Goal: Task Accomplishment & Management: Manage account settings

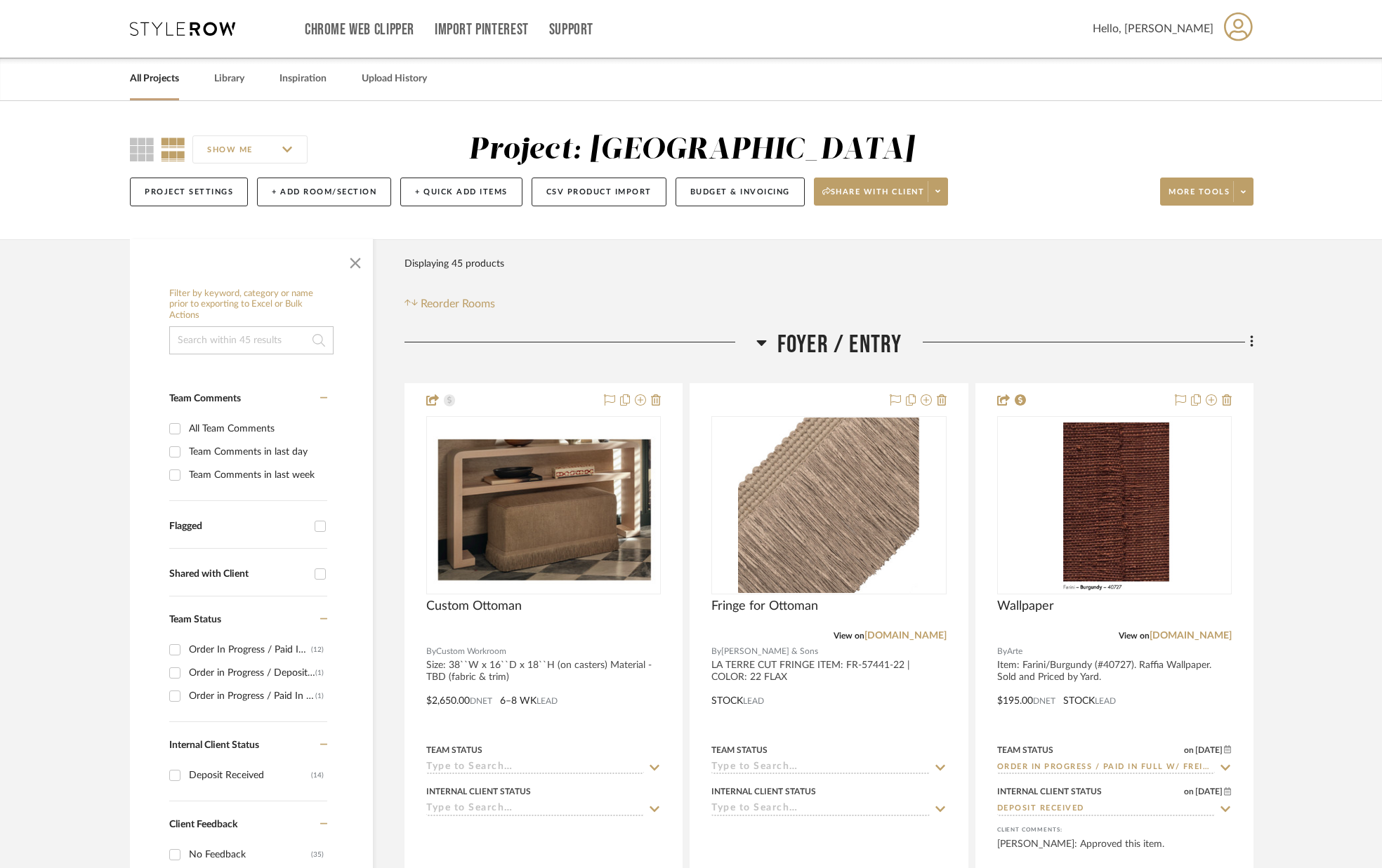
click at [148, 82] on link "All Projects" at bounding box center [155, 78] width 49 height 19
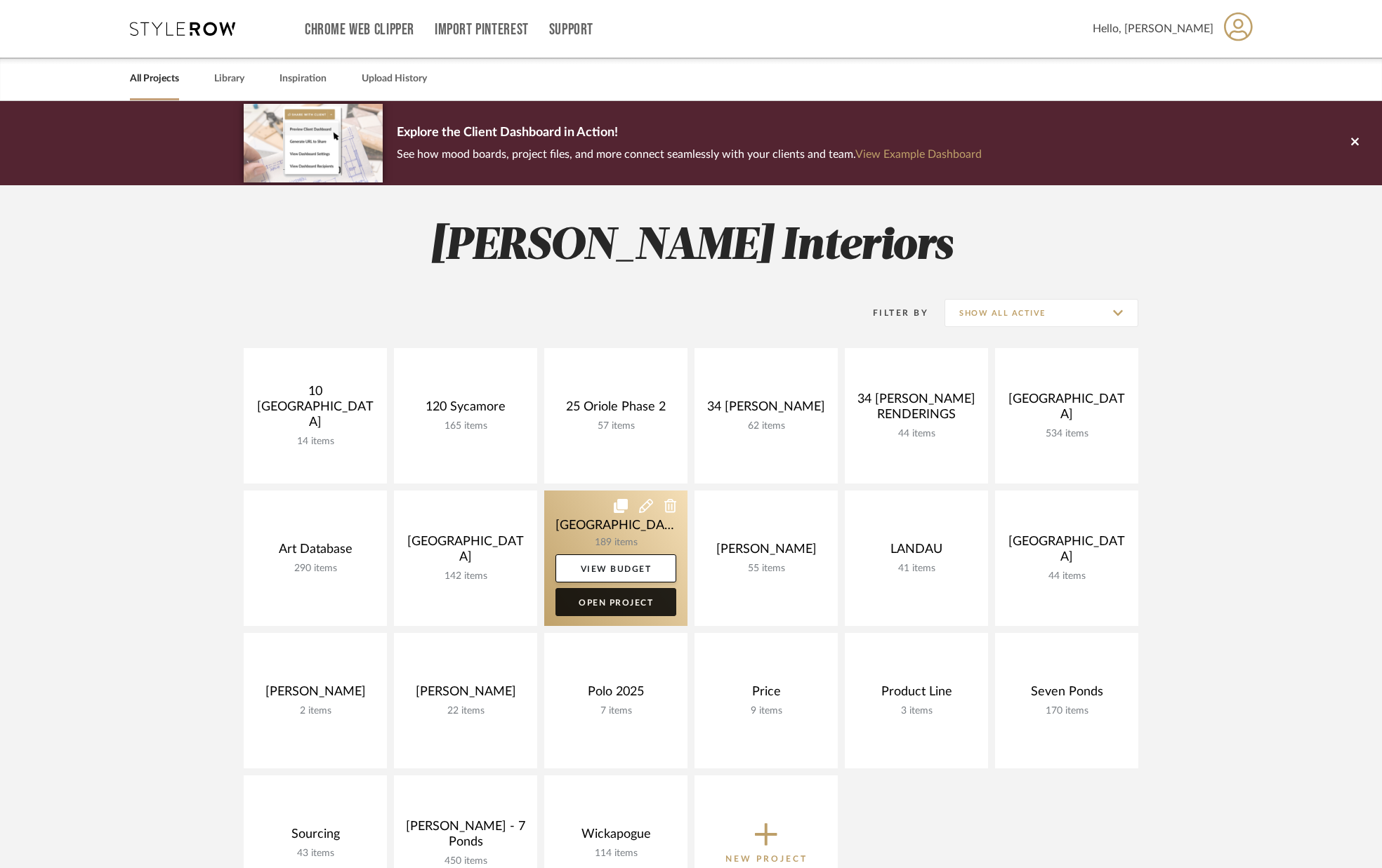
click at [644, 602] on link "Open Project" at bounding box center [615, 602] width 121 height 28
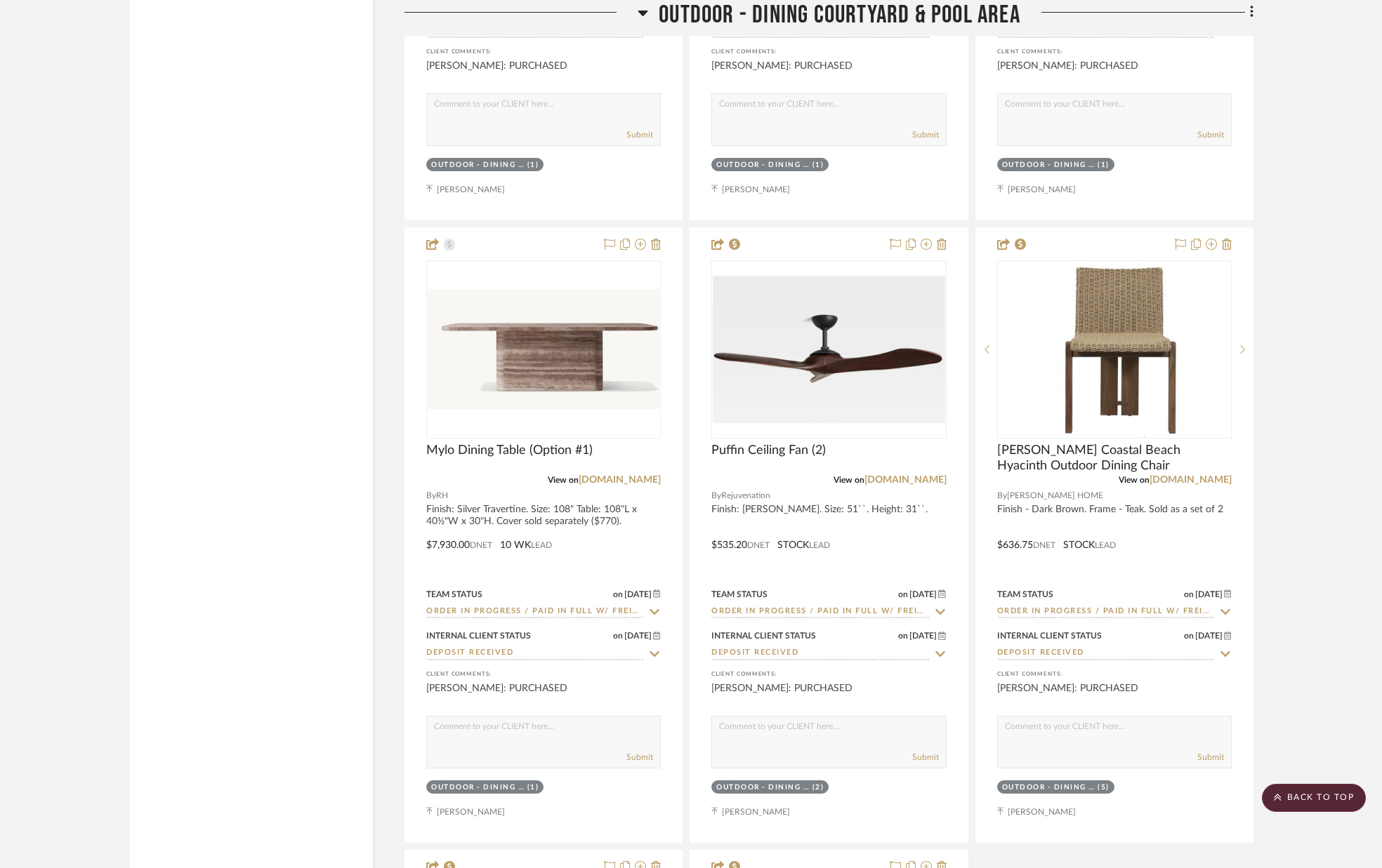
scroll to position [26576, 0]
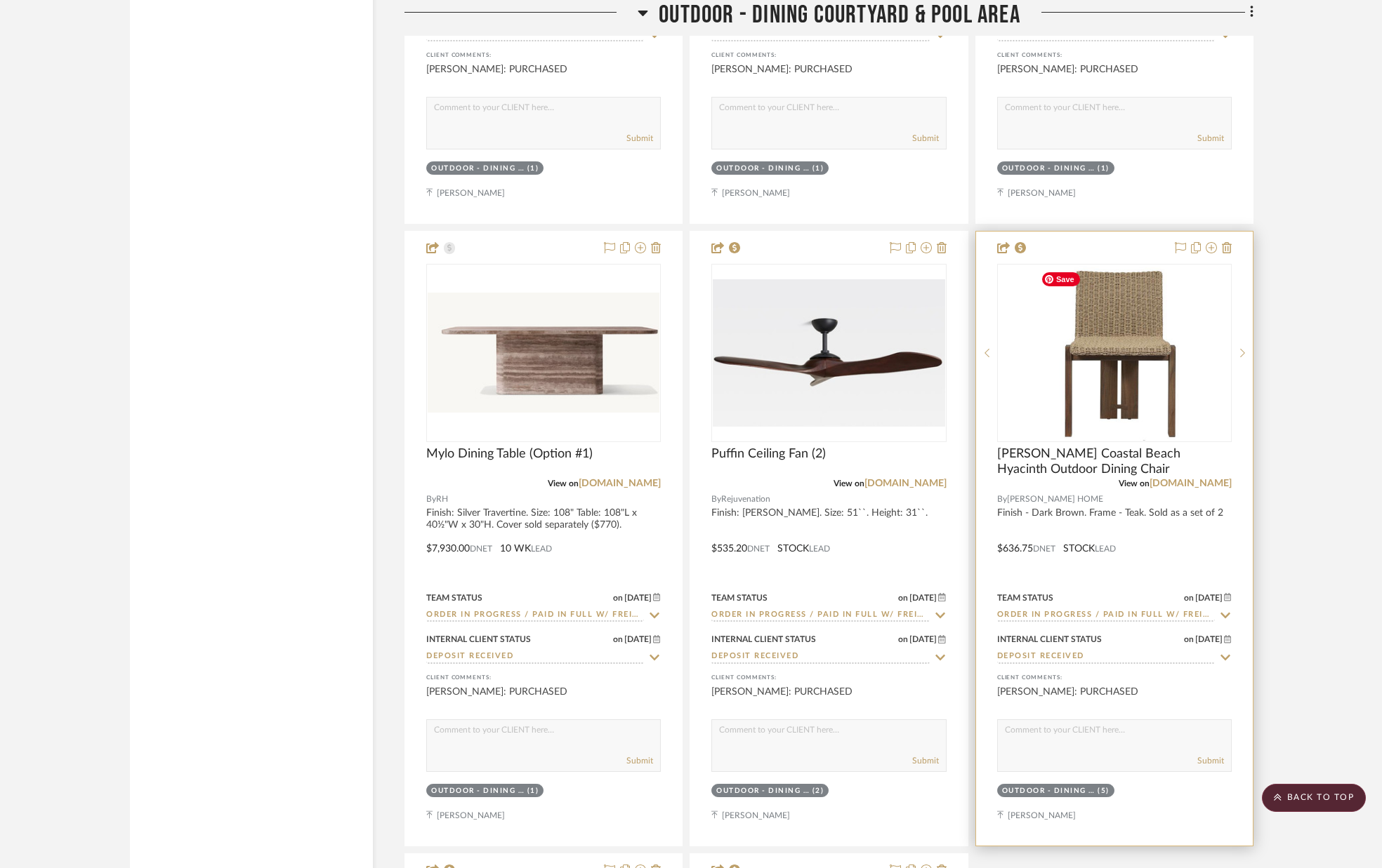
click at [1123, 375] on img "0" at bounding box center [1114, 353] width 159 height 175
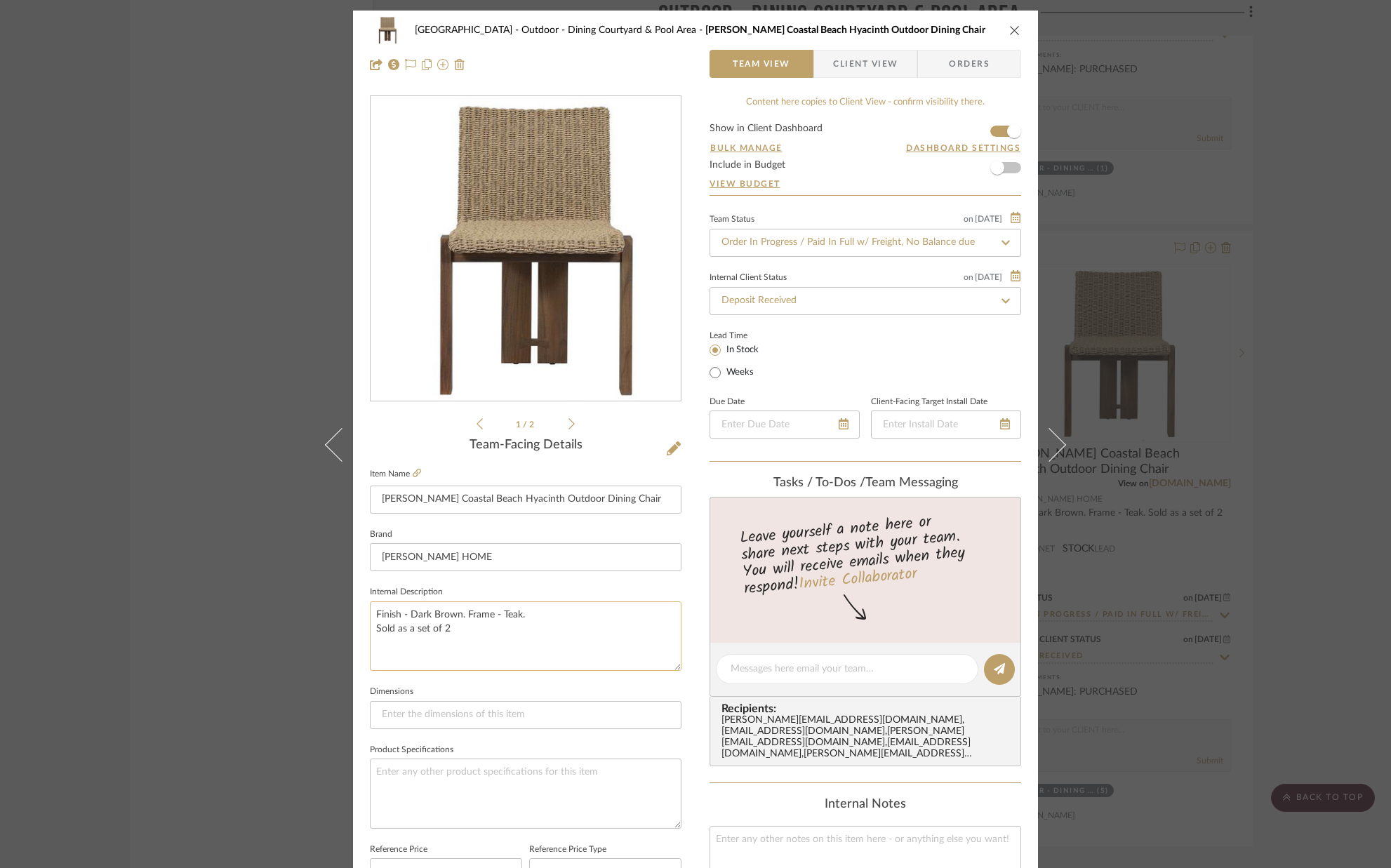
click at [461, 627] on textarea "Finish - Dark Brown. Frame - Teak. Sold as a set of 2" at bounding box center [526, 636] width 312 height 69
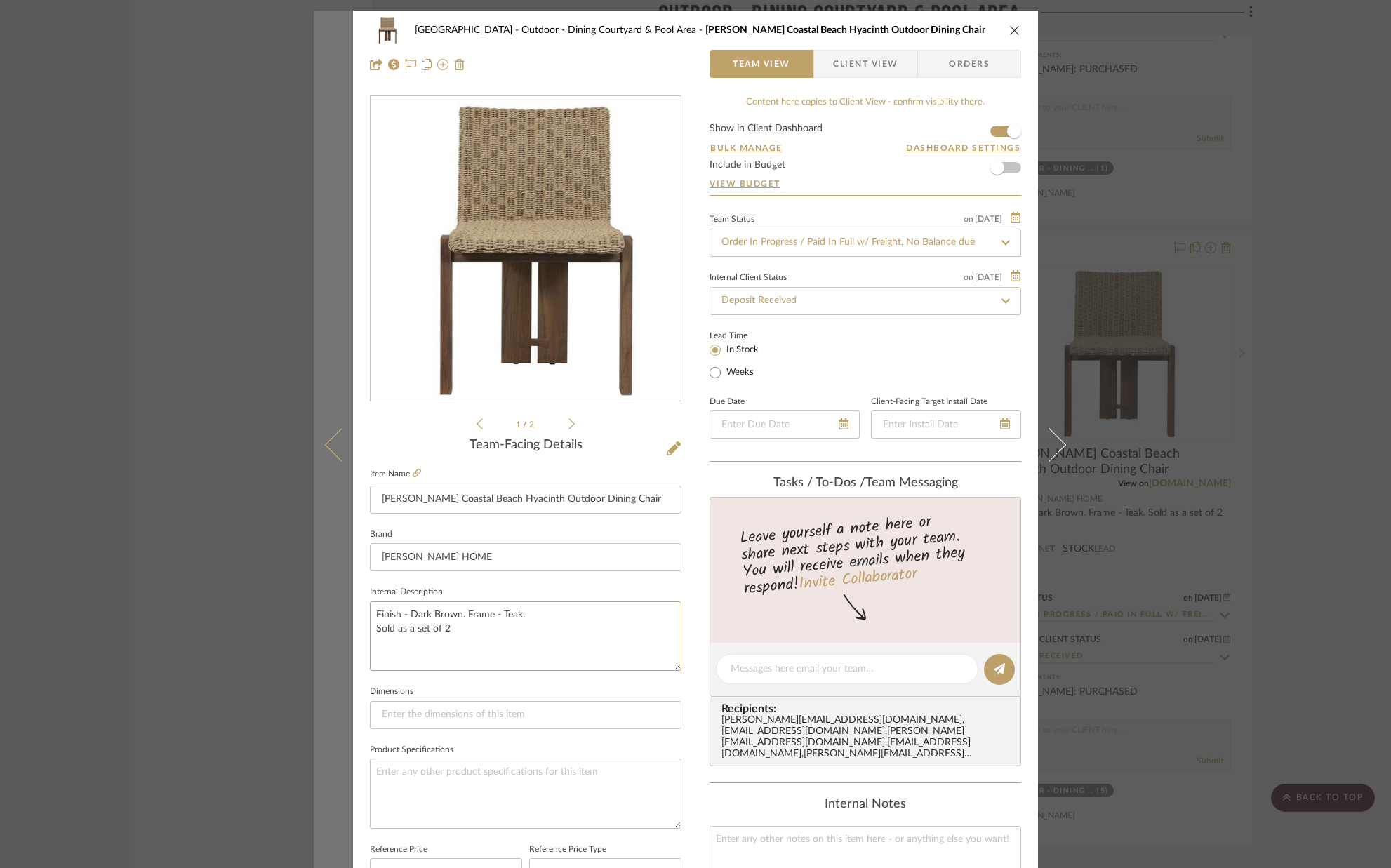
drag, startPoint x: 455, startPoint y: 630, endPoint x: 347, endPoint y: 622, distance: 108.3
click at [346, 626] on mat-dialog-content "[GEOGRAPHIC_DATA] Outdoor - Dining Courtyard & Pool Area [PERSON_NAME] Coastal …" at bounding box center [696, 659] width 764 height 1296
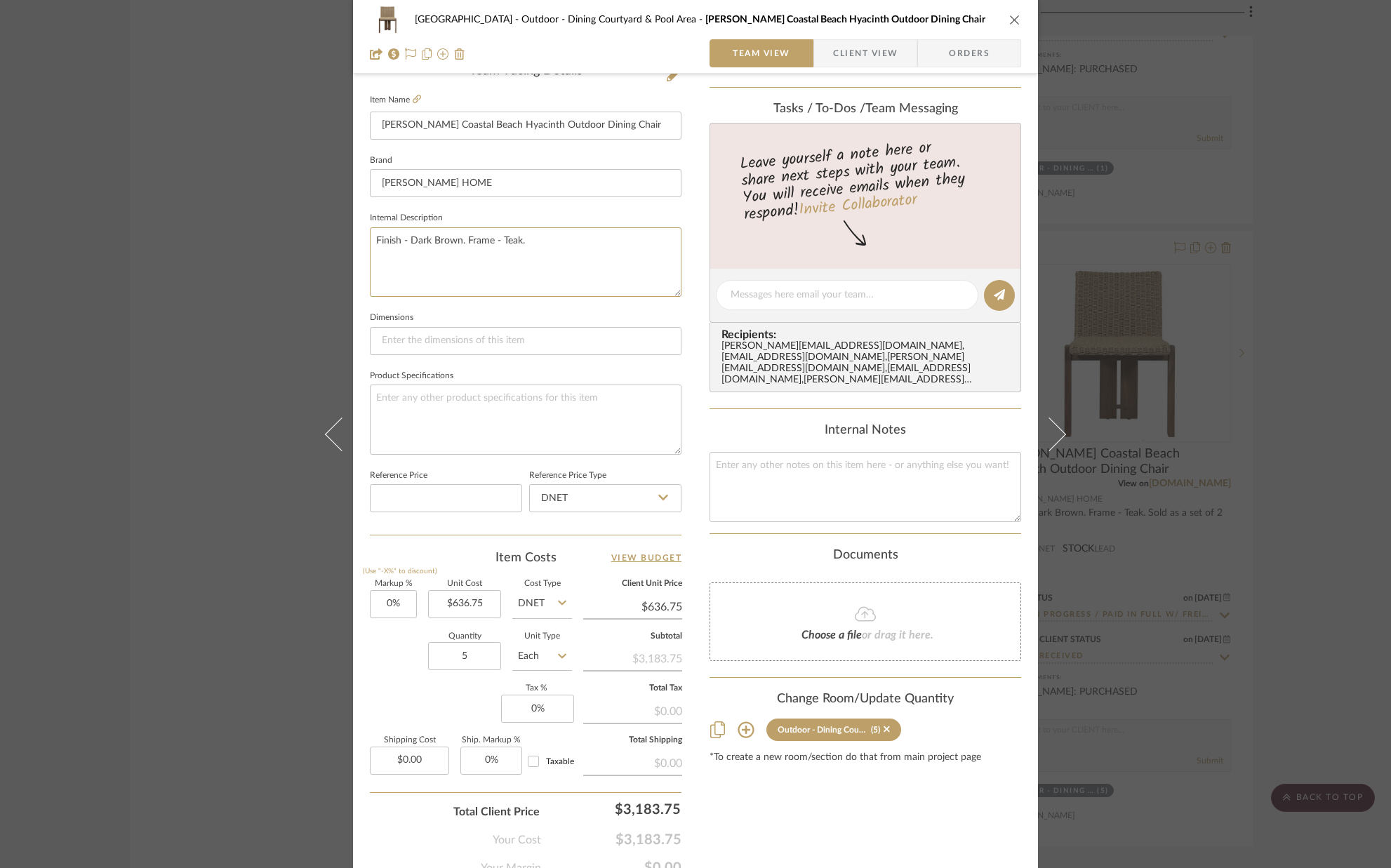
scroll to position [439, 0]
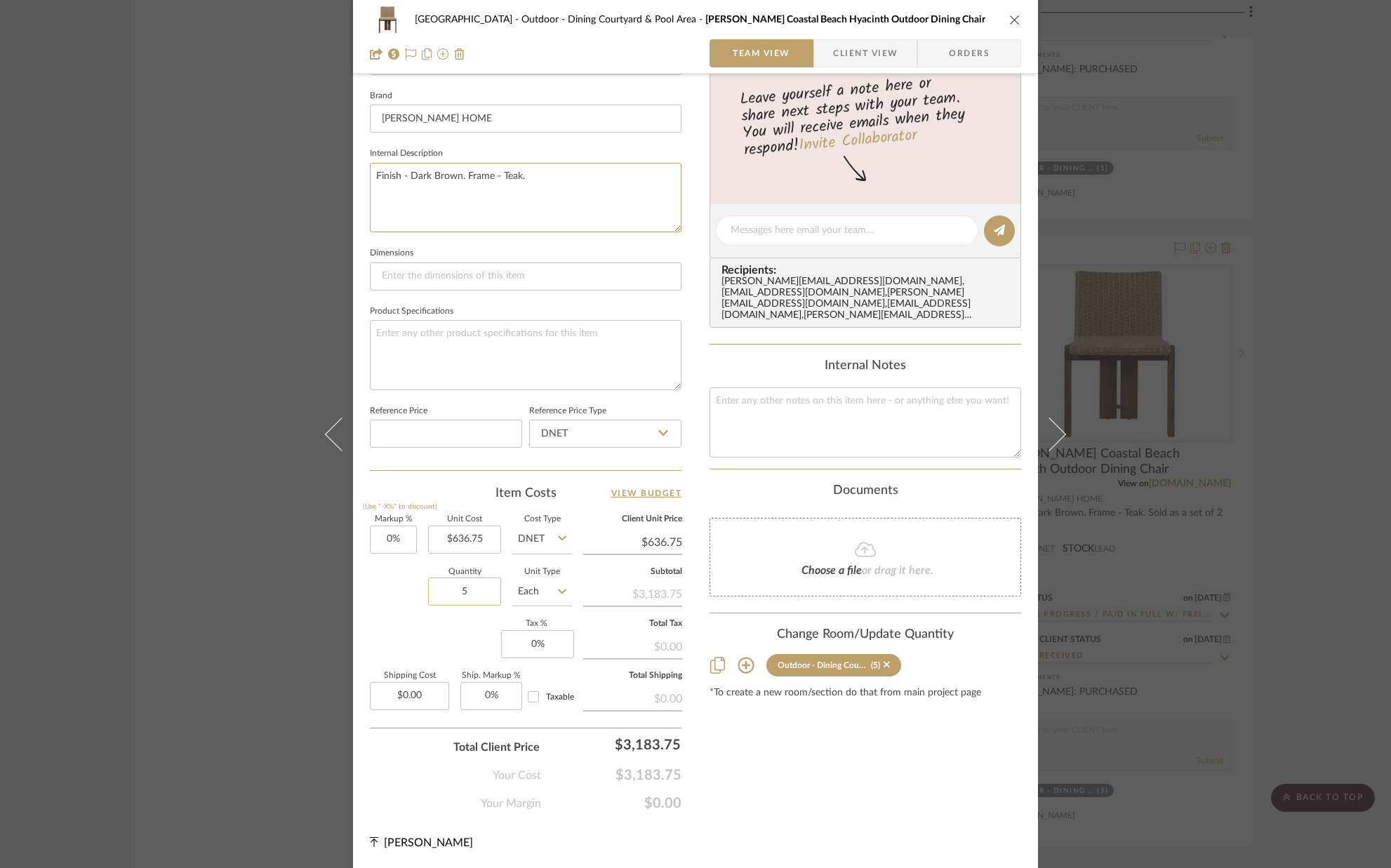
type textarea "Finish - Dark Brown. Frame - Teak."
click at [483, 595] on input "5" at bounding box center [464, 592] width 73 height 28
type input "10"
click at [464, 628] on div "Markup % (Use "-X%" to discount) 0% Unit Cost $636.75 Cost Type DNET Client Uni…" at bounding box center [526, 618] width 312 height 205
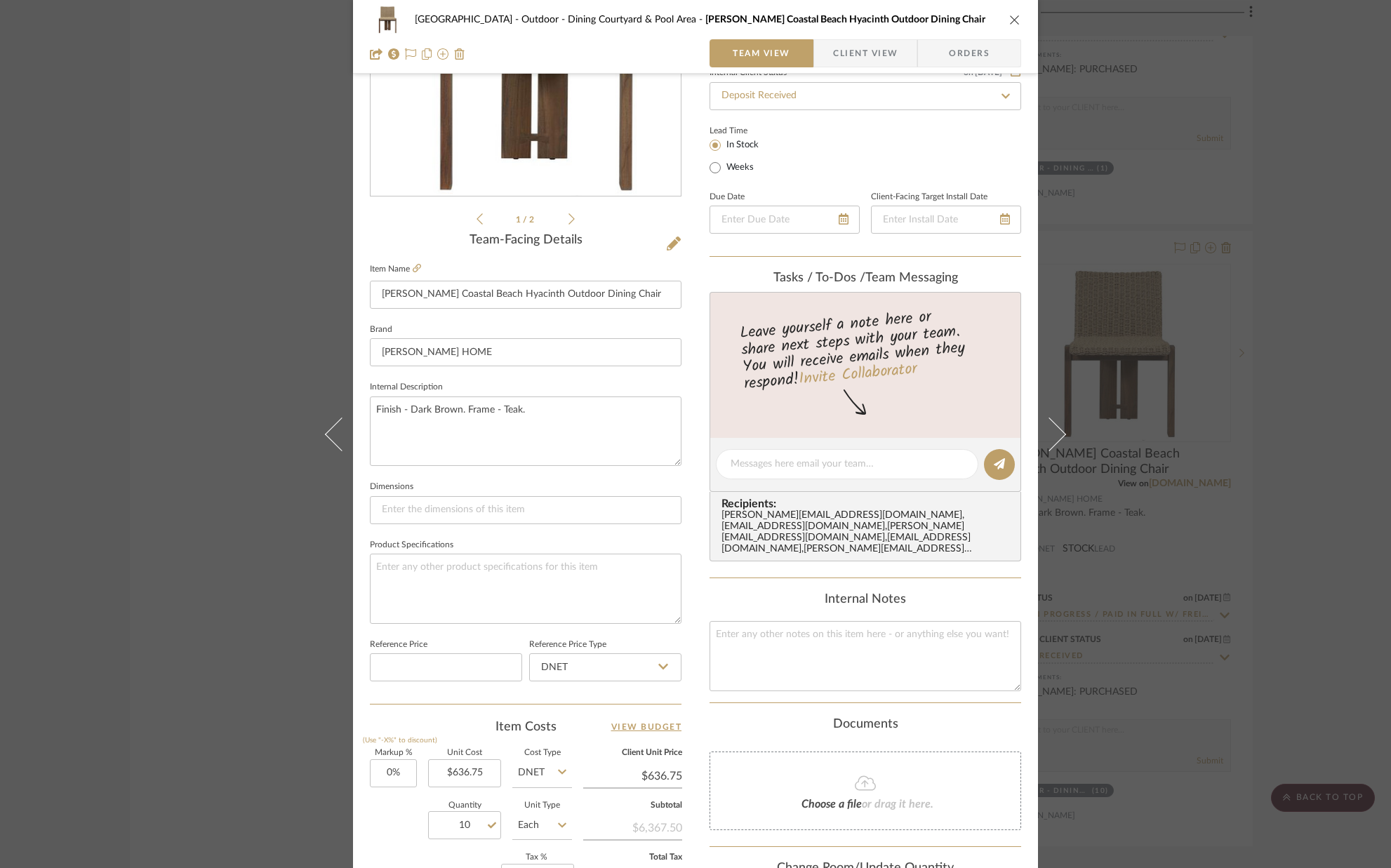
scroll to position [0, 0]
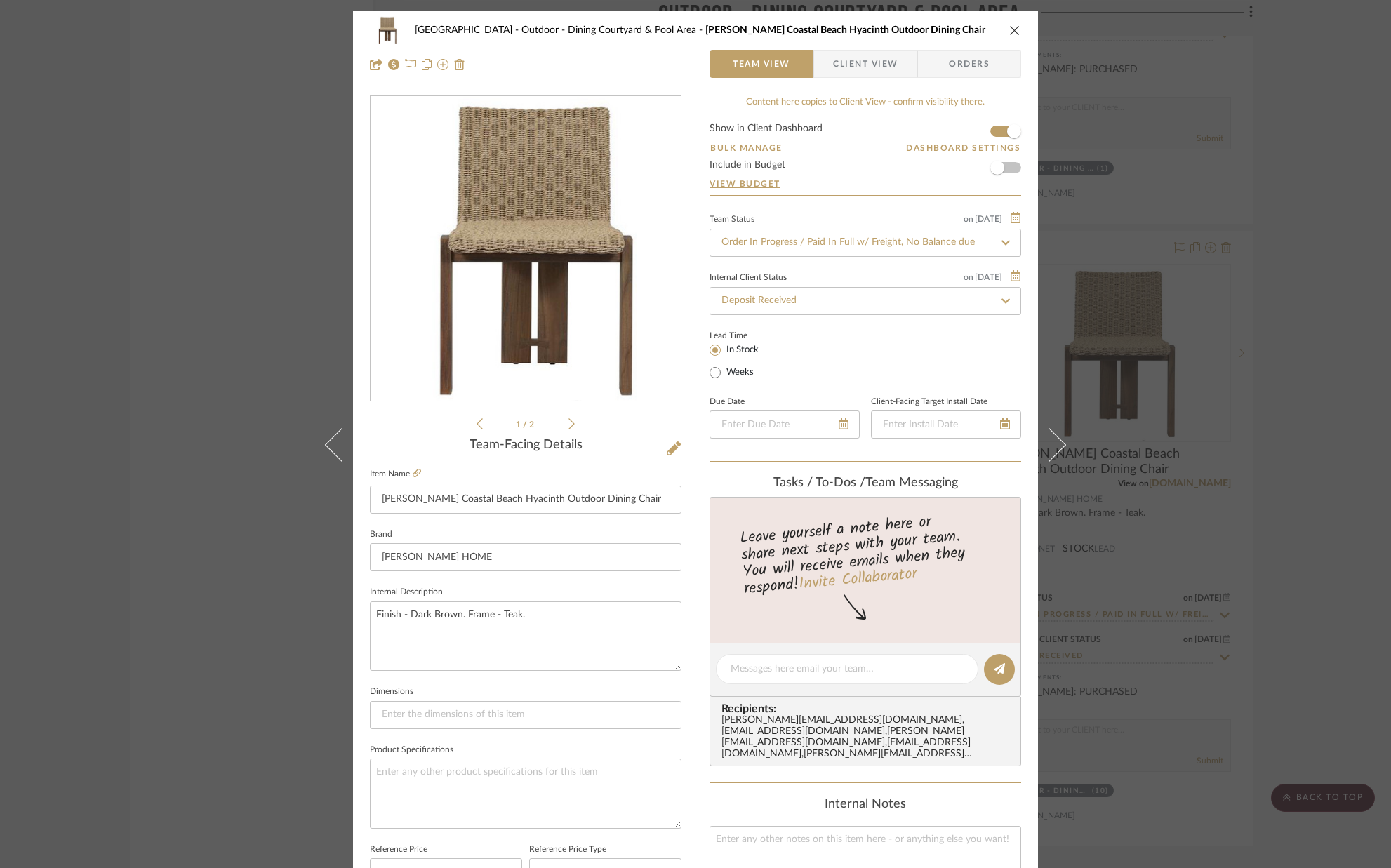
click at [1009, 30] on icon "close" at bounding box center [1015, 30] width 12 height 12
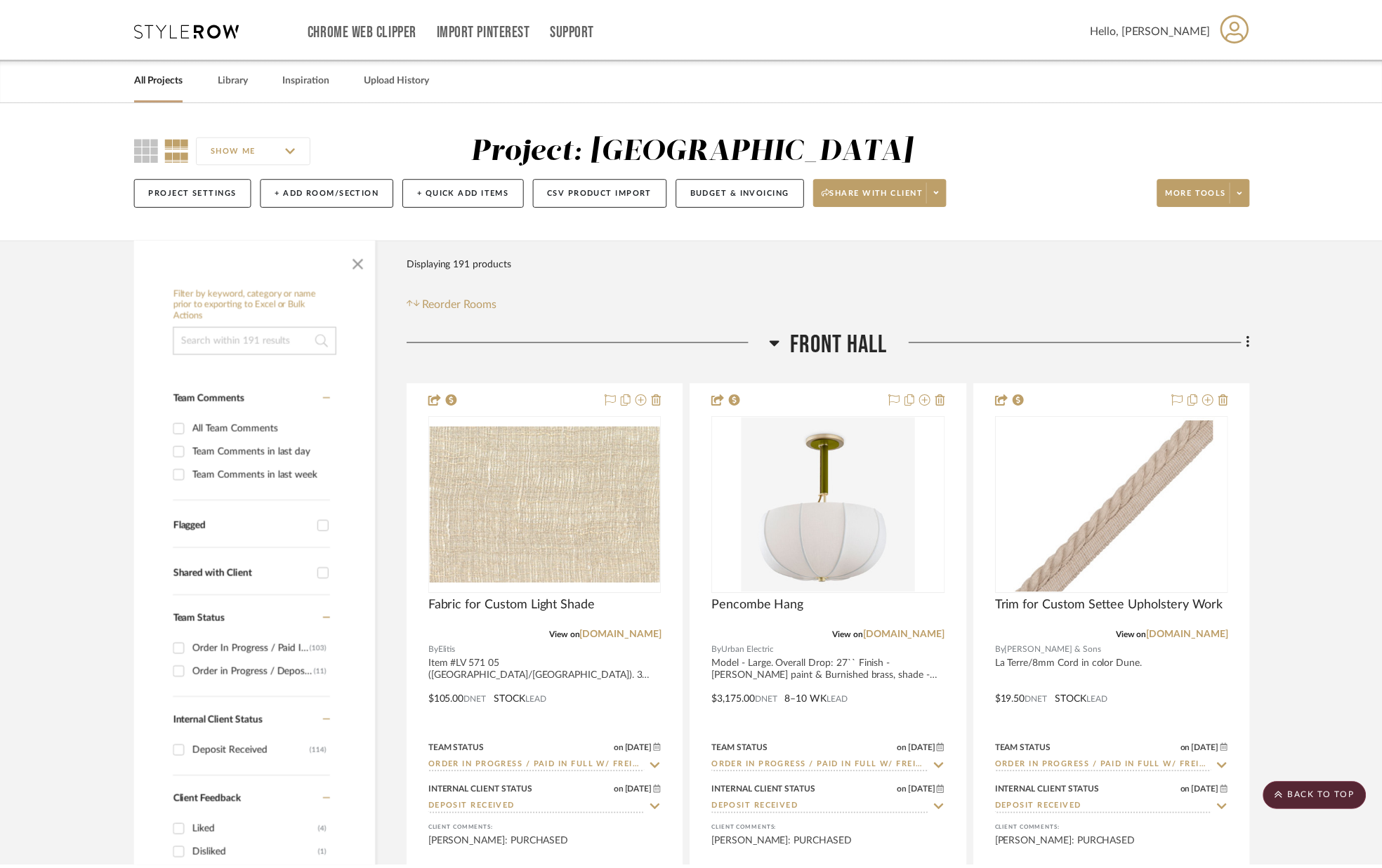
scroll to position [26576, 0]
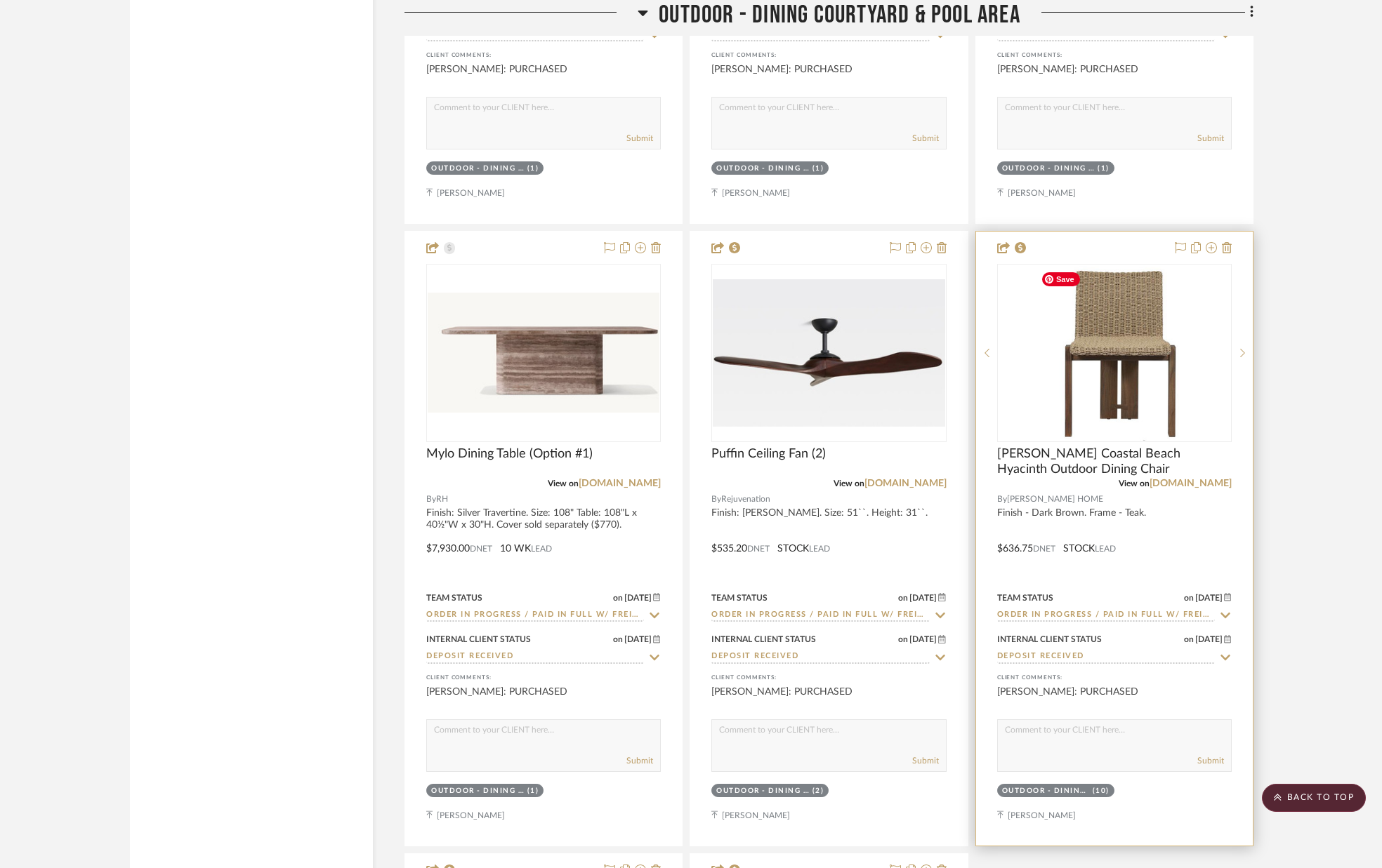
click at [1116, 345] on img "0" at bounding box center [1114, 353] width 159 height 175
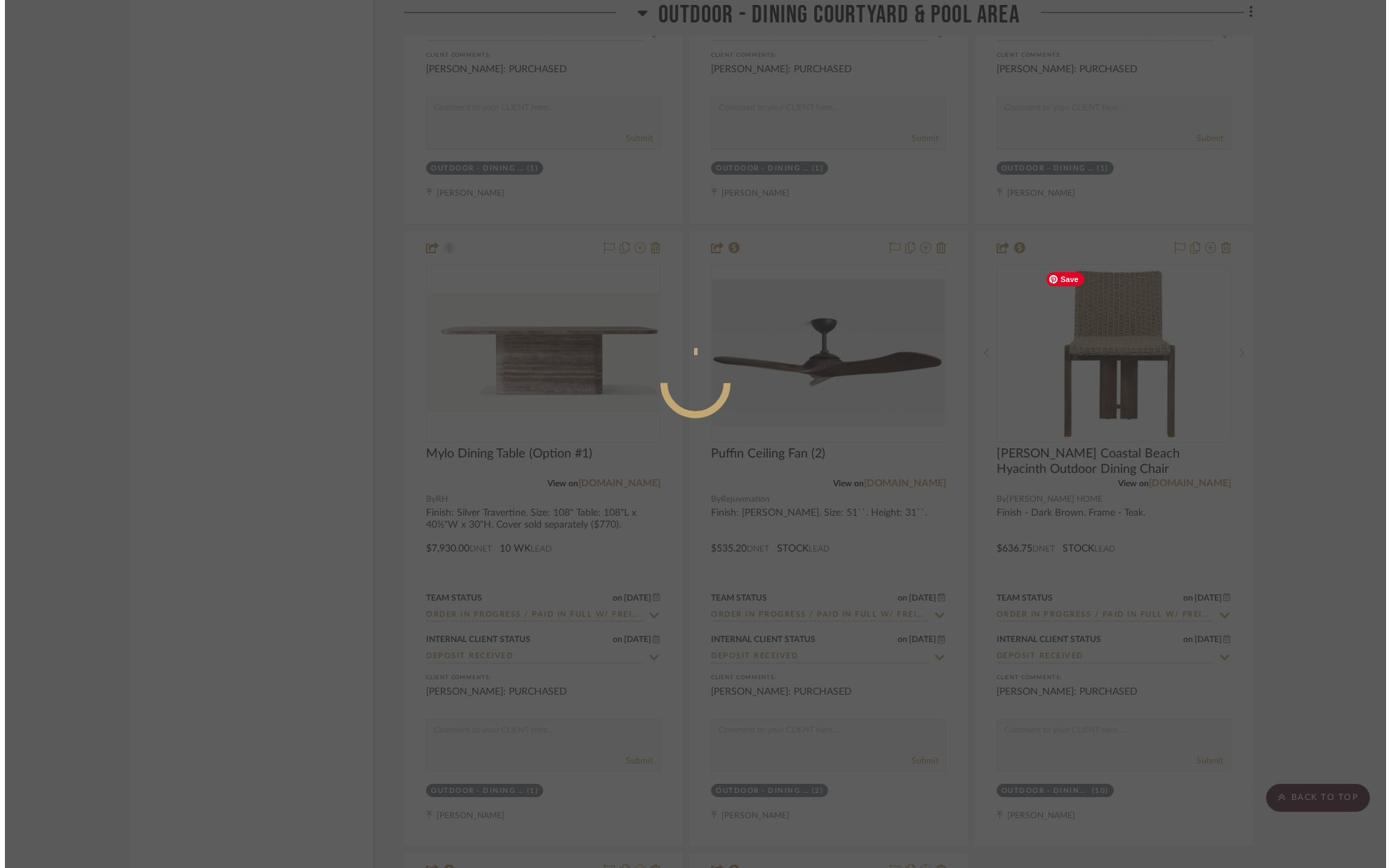
scroll to position [0, 0]
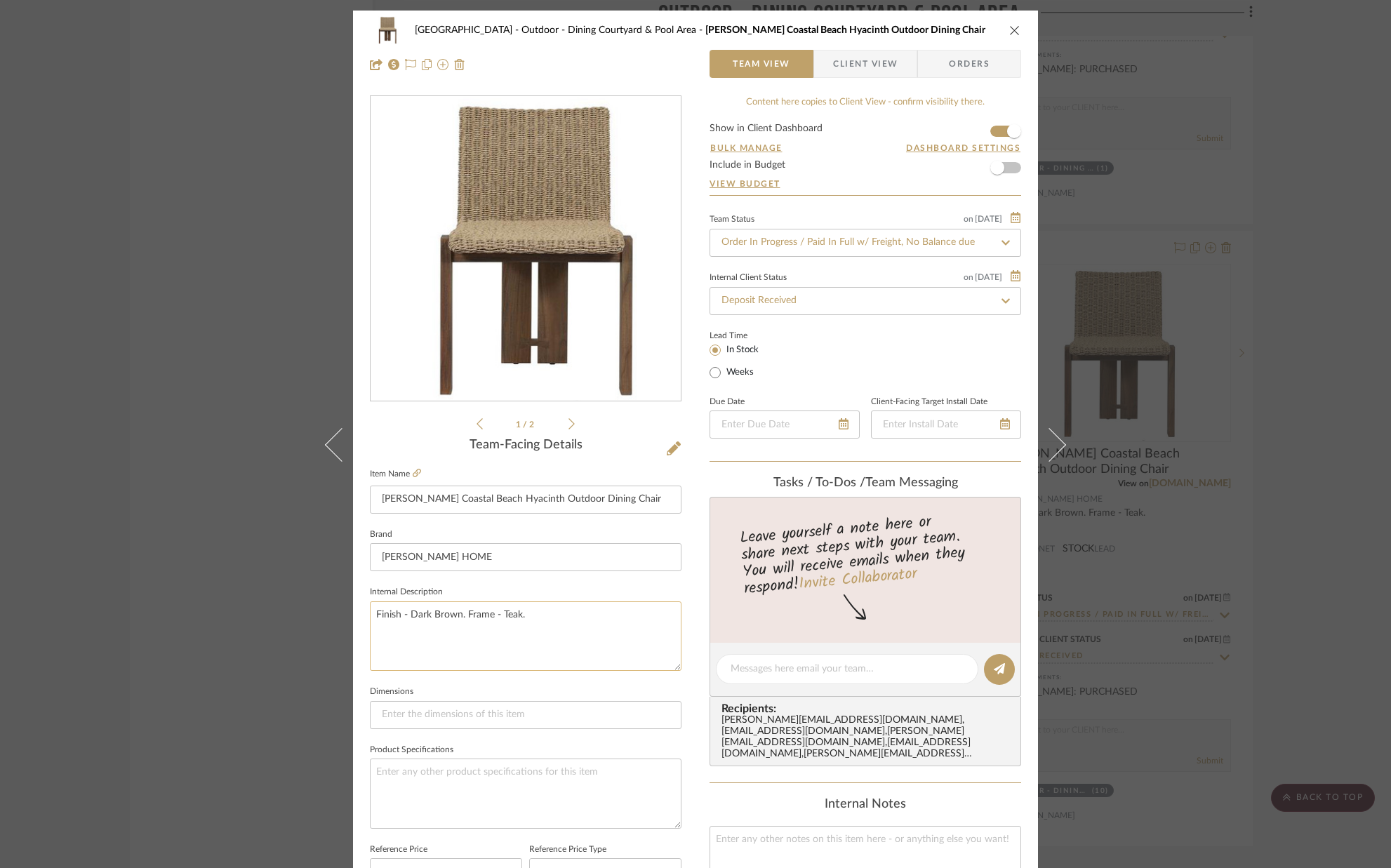
click at [535, 619] on textarea "Finish - Dark Brown. Frame - Teak." at bounding box center [526, 636] width 312 height 69
type textarea "Finish - Dark Brown. Frame - Teak."
click at [452, 689] on fieldset "Dimensions" at bounding box center [526, 705] width 312 height 47
click at [1011, 25] on icon "close" at bounding box center [1015, 30] width 12 height 12
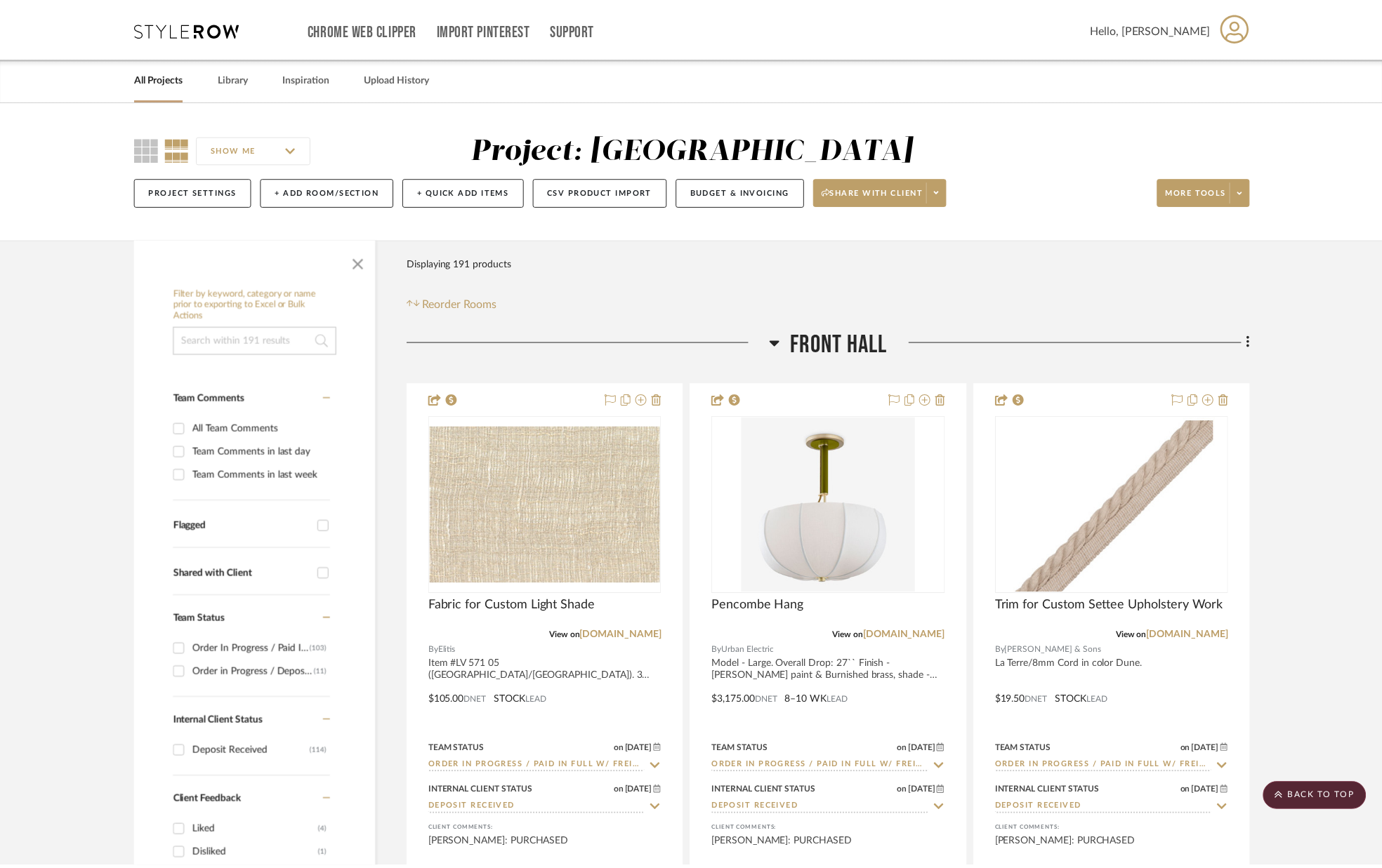
scroll to position [26576, 0]
